Goal: Information Seeking & Learning: Find specific fact

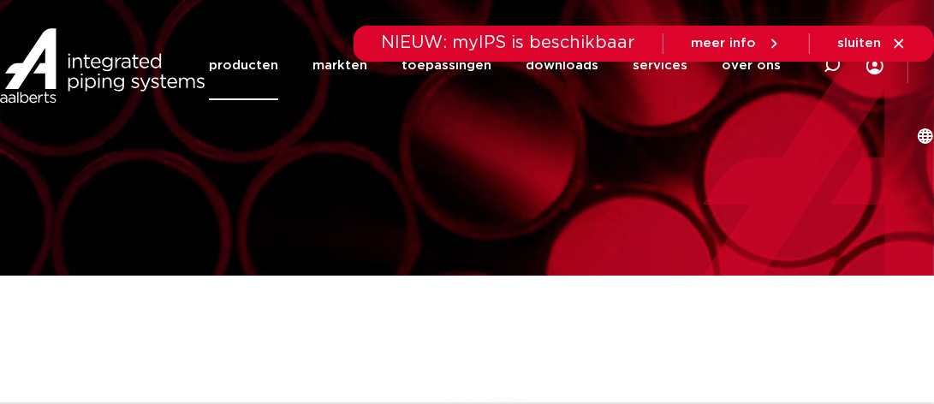
click at [257, 91] on link "producten" at bounding box center [243, 65] width 69 height 69
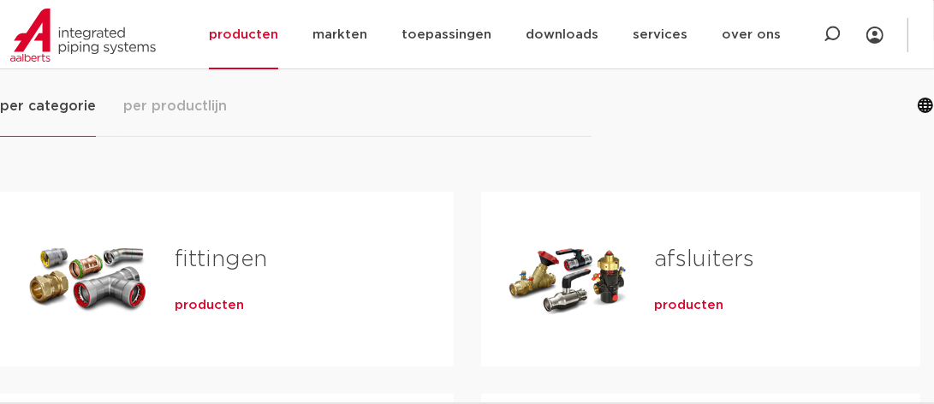
scroll to position [256, 0]
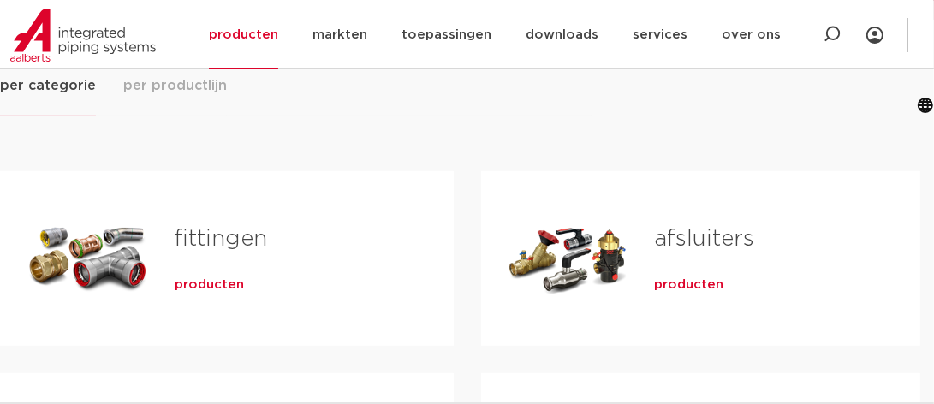
click at [193, 282] on span "producten" at bounding box center [209, 285] width 69 height 17
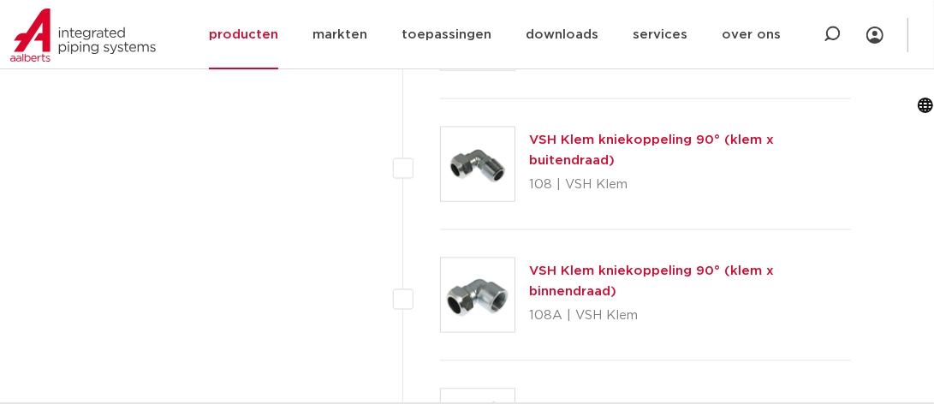
scroll to position [1455, 0]
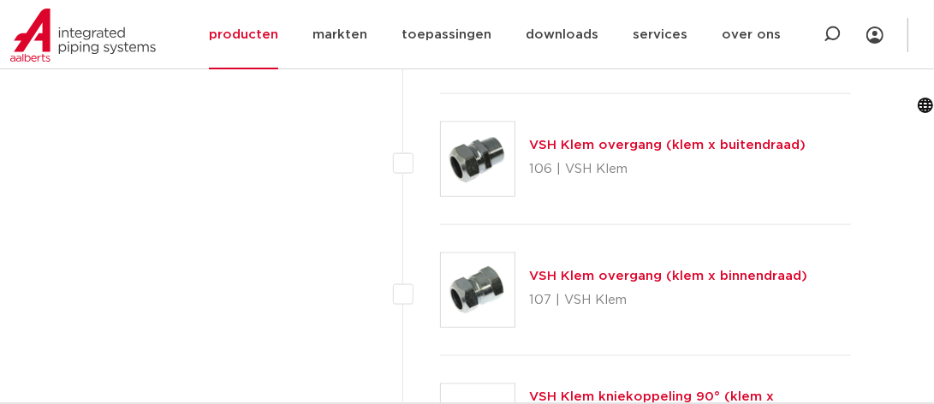
click at [565, 139] on link "VSH Klem overgang (klem x buitendraad)" at bounding box center [667, 145] width 277 height 13
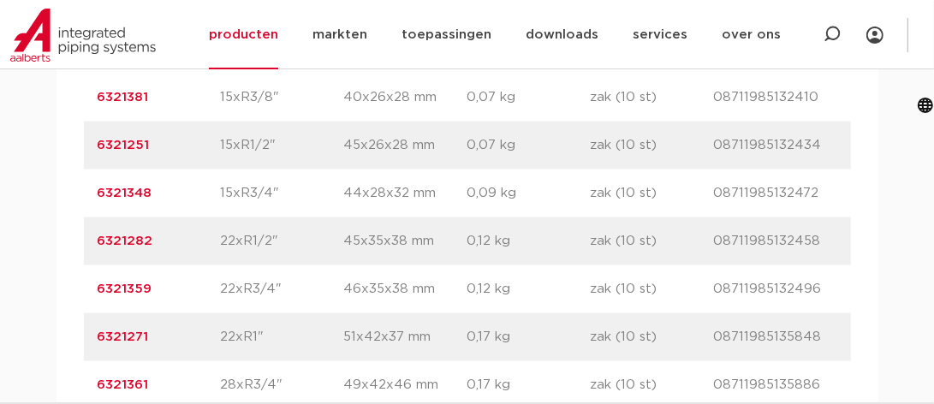
scroll to position [1199, 0]
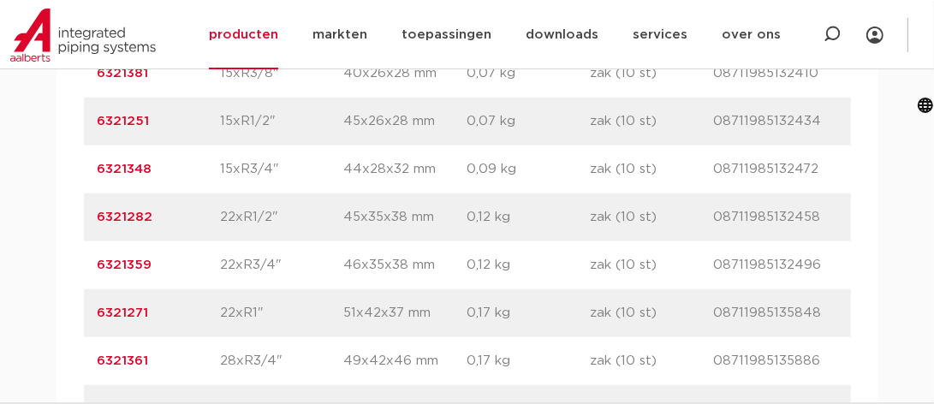
click at [134, 211] on link "6321282" at bounding box center [126, 217] width 56 height 13
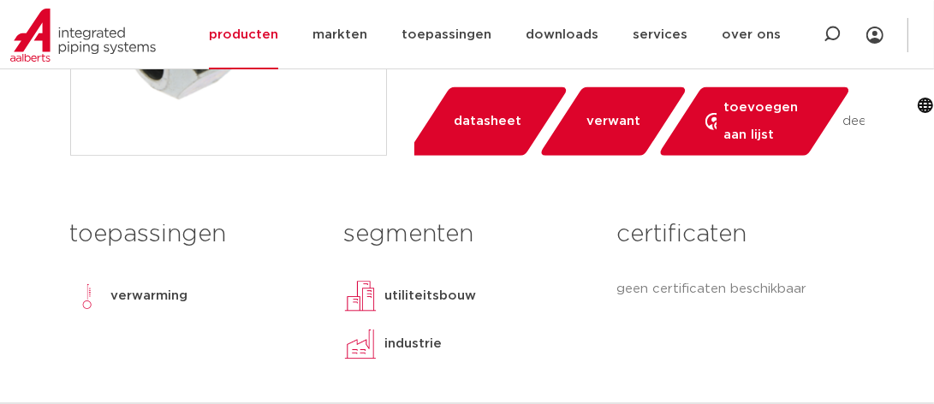
scroll to position [598, 0]
